Goal: Register for event/course

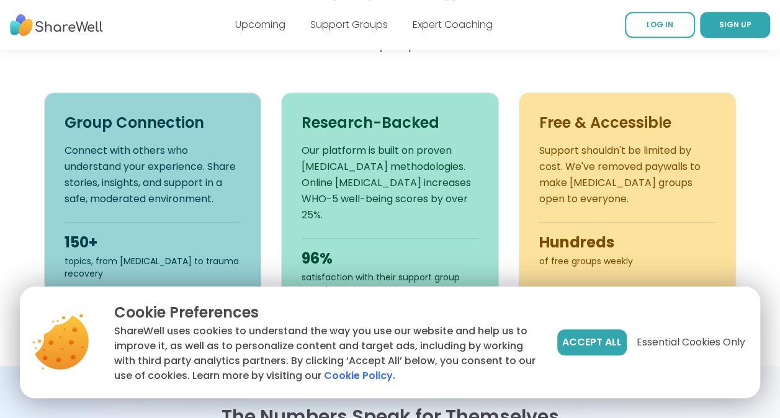
scroll to position [497, 0]
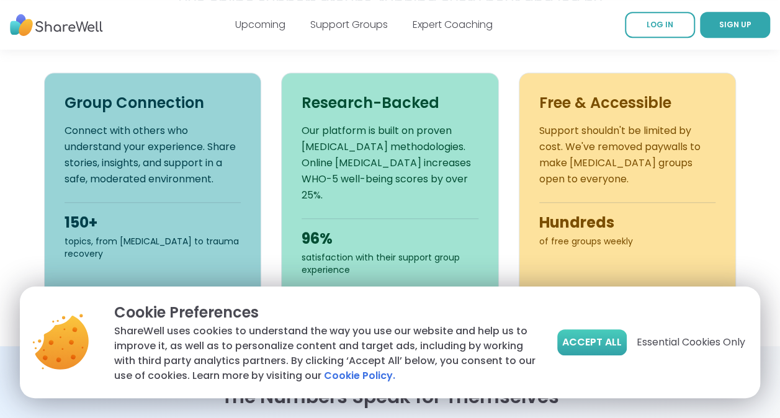
click at [575, 338] on span "Accept All" at bounding box center [592, 342] width 60 height 15
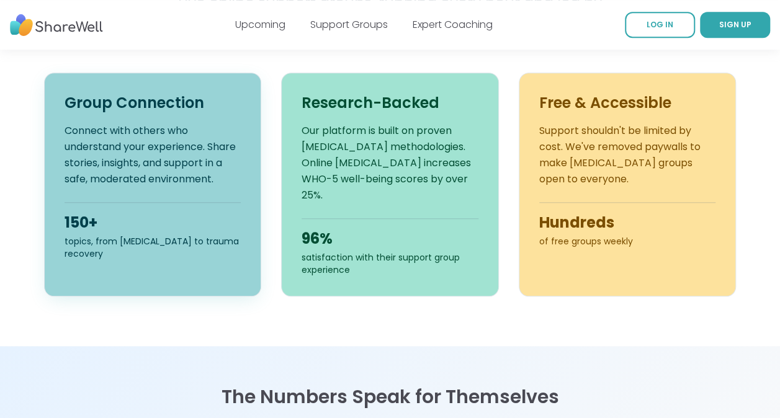
click at [122, 165] on p "Connect with others who understand your experience. Share stories, insights, an…" at bounding box center [153, 155] width 177 height 65
drag, startPoint x: 122, startPoint y: 165, endPoint x: 161, endPoint y: 222, distance: 69.1
click at [161, 222] on div "150+" at bounding box center [153, 223] width 177 height 20
click at [120, 108] on h3 "Group Connection" at bounding box center [153, 103] width 177 height 20
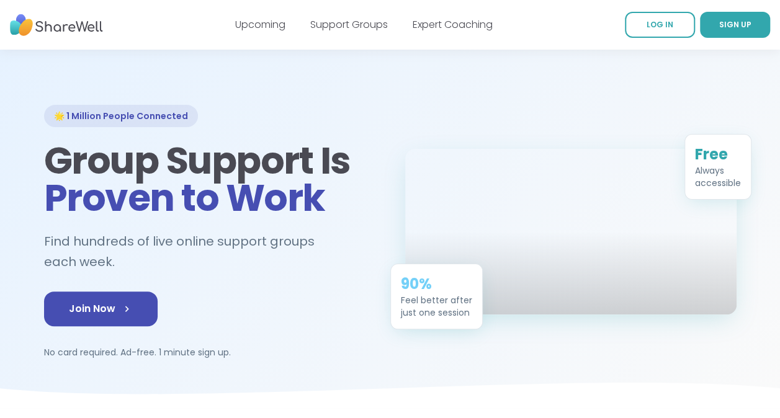
scroll to position [0, 0]
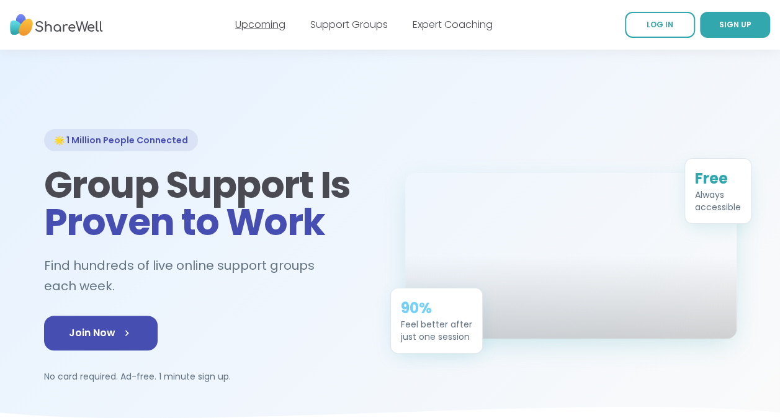
click at [255, 24] on link "Upcoming" at bounding box center [260, 24] width 50 height 14
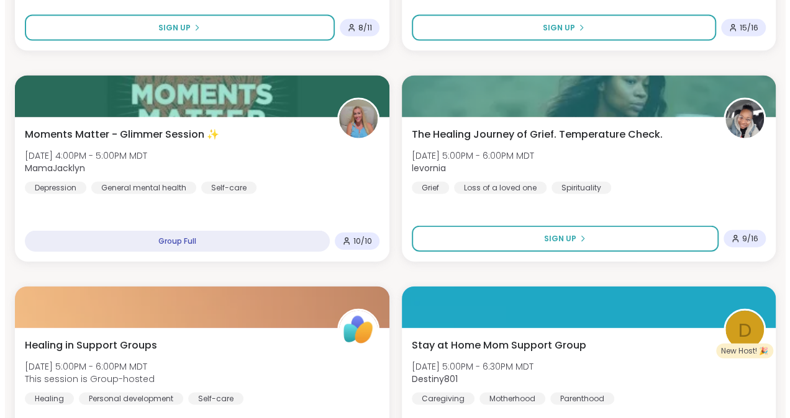
scroll to position [1366, 0]
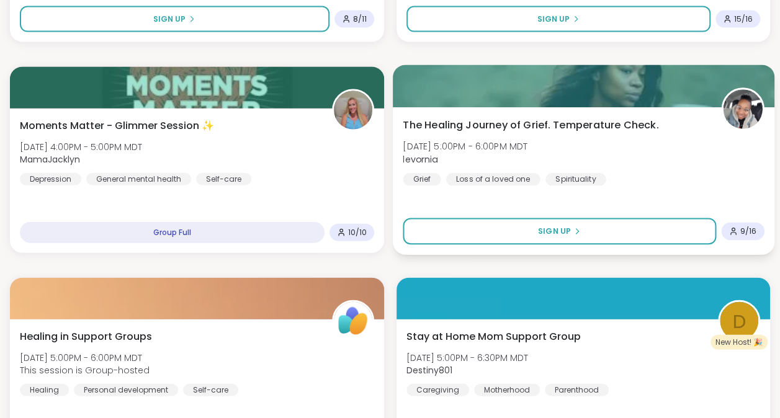
click at [481, 117] on div "The Healing Journey of Grief. Temperature Check. [DATE] 5:00PM - 6:00PM MDT lev…" at bounding box center [583, 181] width 382 height 148
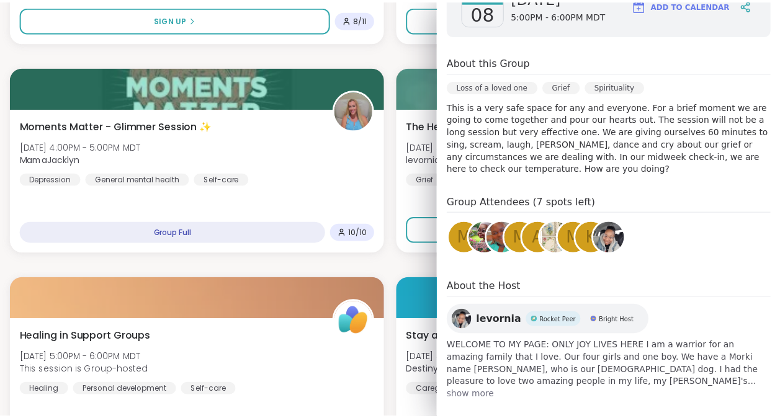
scroll to position [0, 0]
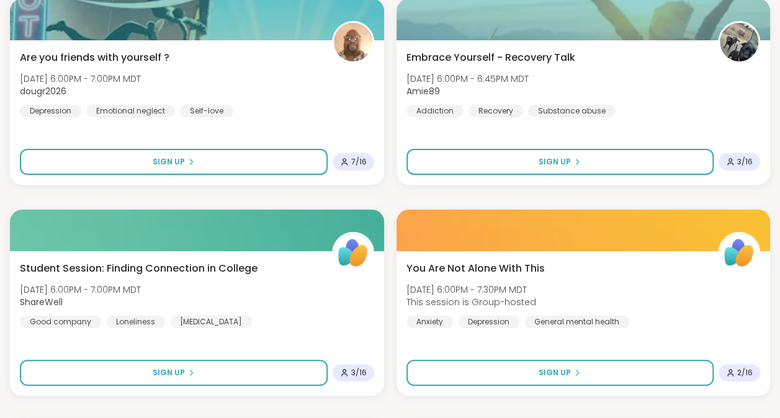
scroll to position [2297, 0]
